Goal: Find specific page/section: Find specific page/section

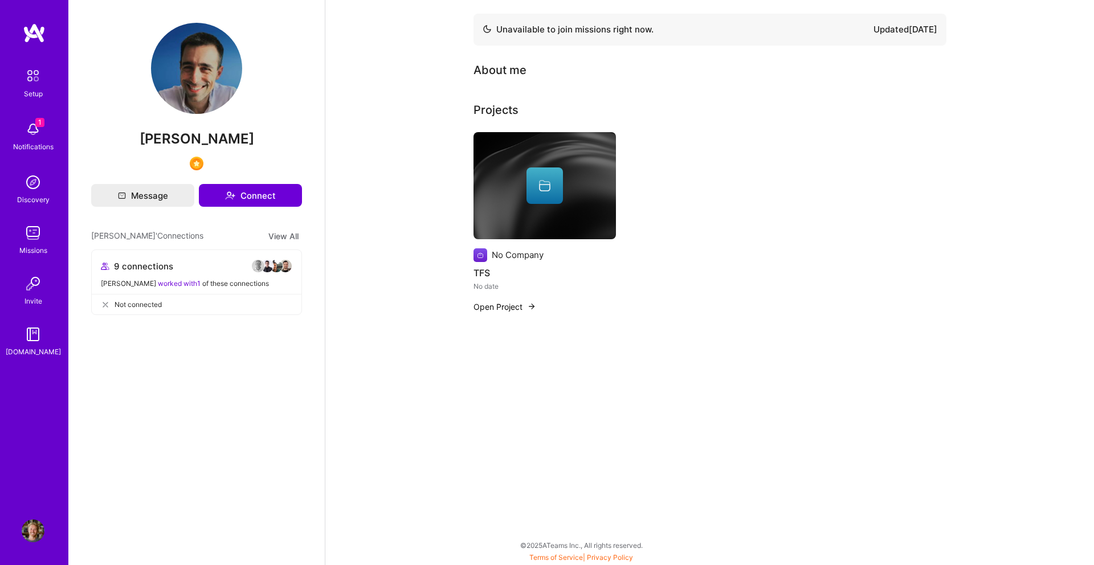
click at [545, 161] on img at bounding box center [545, 185] width 142 height 107
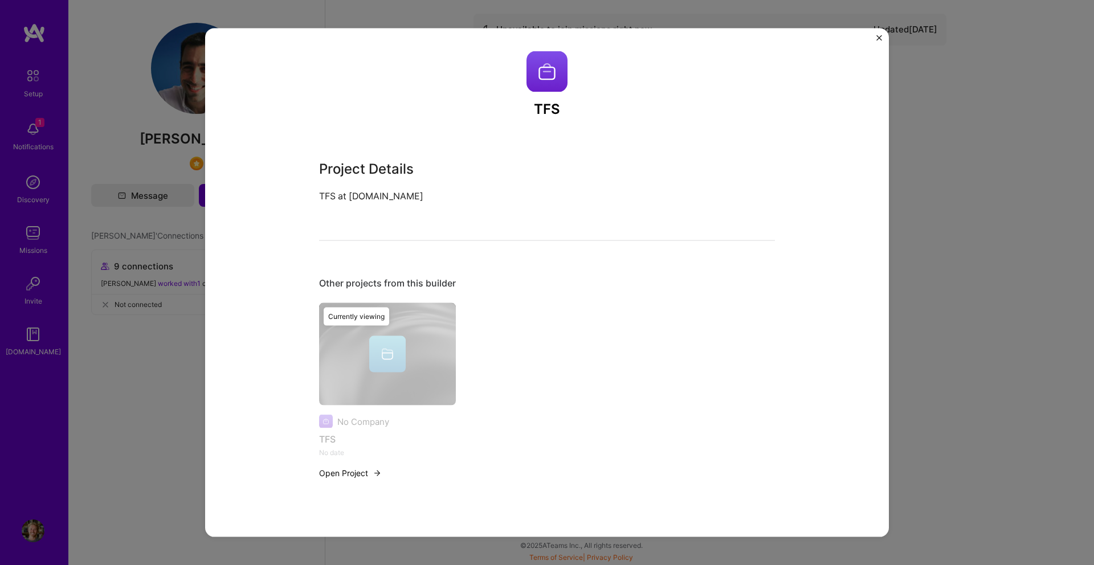
click at [362, 474] on button "Open Project" at bounding box center [350, 473] width 63 height 12
click at [875, 38] on div "TFS Project Details TFS at [DOMAIN_NAME] Other projects from this builder No Co…" at bounding box center [547, 282] width 684 height 509
click at [878, 37] on img "Close" at bounding box center [879, 38] width 6 height 6
